Goal: Find specific page/section: Find specific page/section

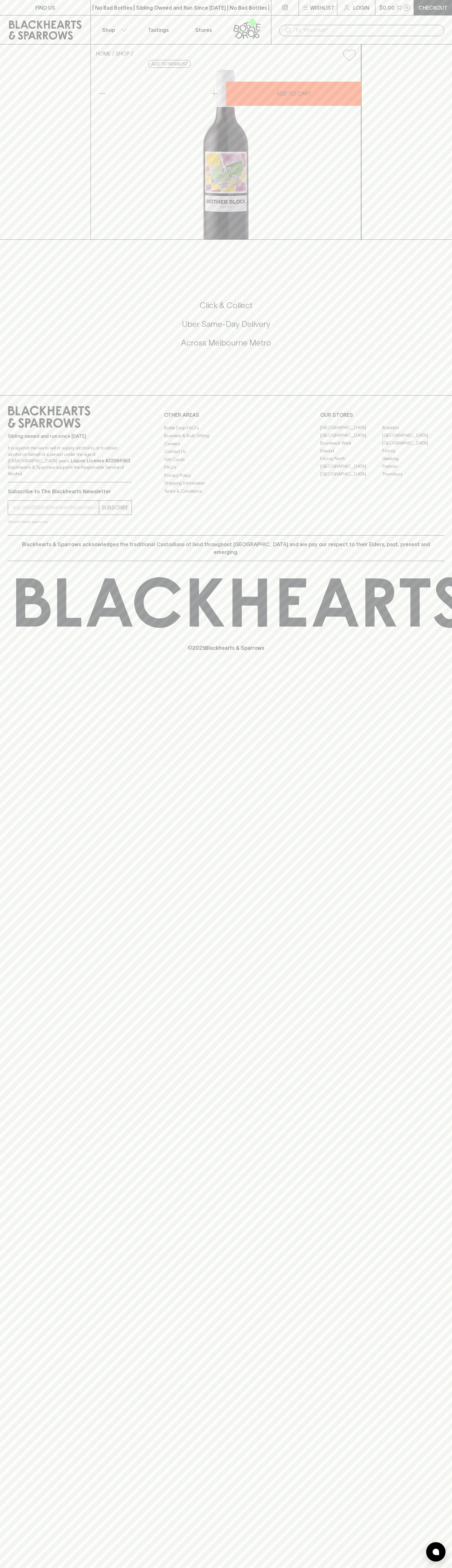
click at [249, 26] on icon at bounding box center [250, 28] width 6 height 7
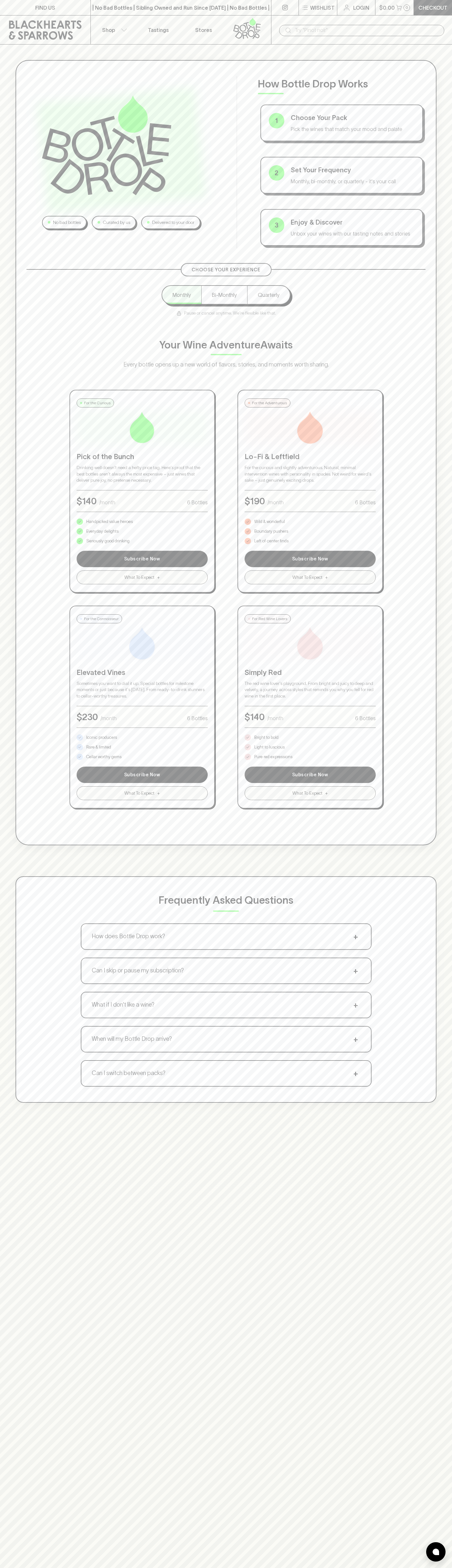
click at [443, 1217] on div "No bad bottles Curated by us Delivered to your door How Bottle Drop Works 1 Cho…" at bounding box center [226, 828] width 452 height 1568
click at [411, 1567] on html "FIND US | No Bad Bottles | Sibling Owned and Run Since 2006 | No Bad Bottles | …" at bounding box center [226, 1013] width 452 height 2027
click at [6, 1248] on div "No bad bottles Curated by us Delivered to your door How Bottle Drop Works 1 Cho…" at bounding box center [226, 828] width 452 height 1568
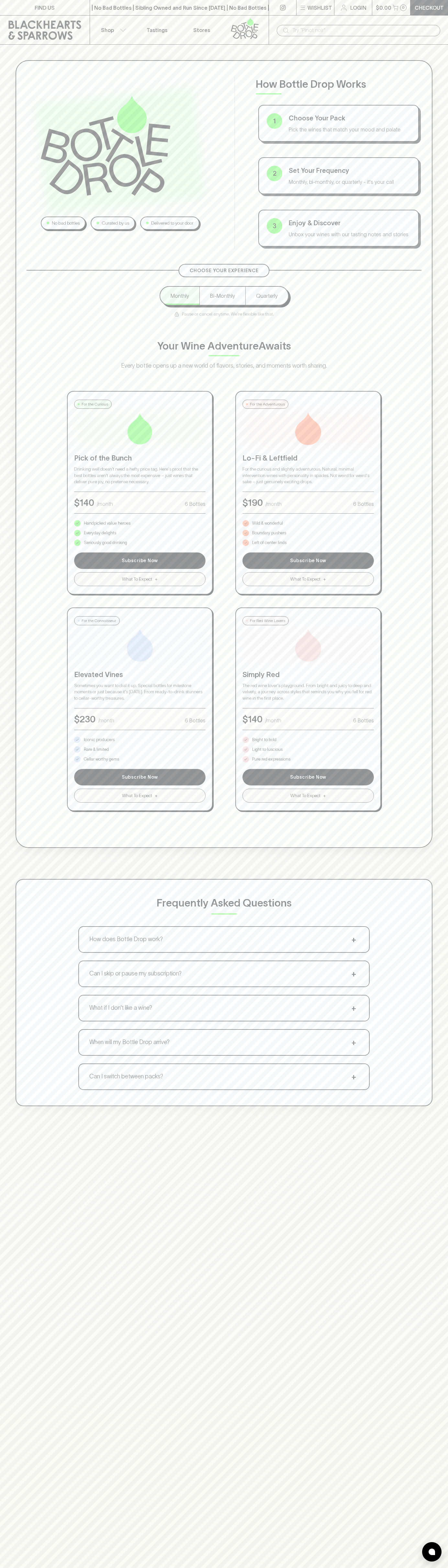
click at [271, 759] on p "Pure red expressions" at bounding box center [271, 759] width 38 height 7
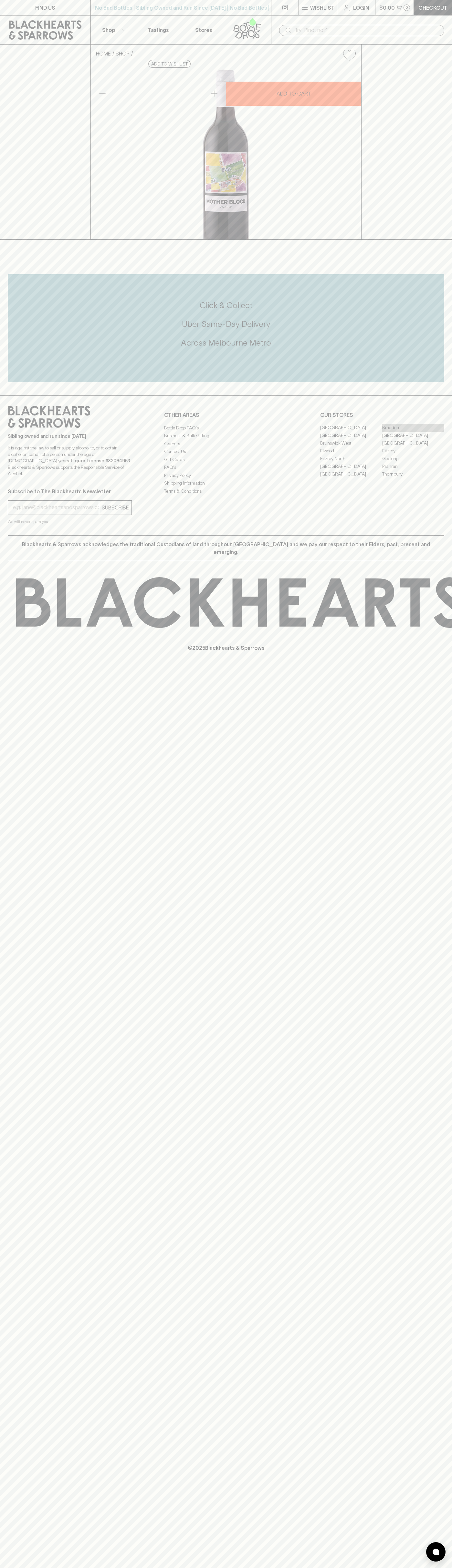
click at [413, 432] on link "Braddon" at bounding box center [413, 427] width 62 height 8
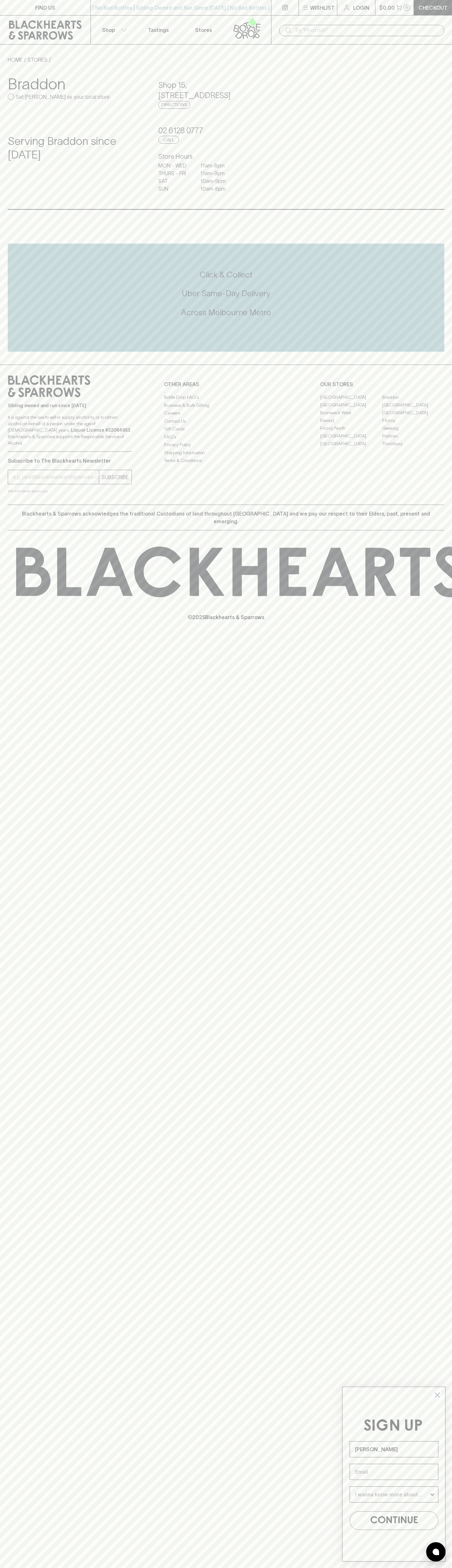
type input "[PERSON_NAME]"
